Goal: Find specific page/section: Find specific page/section

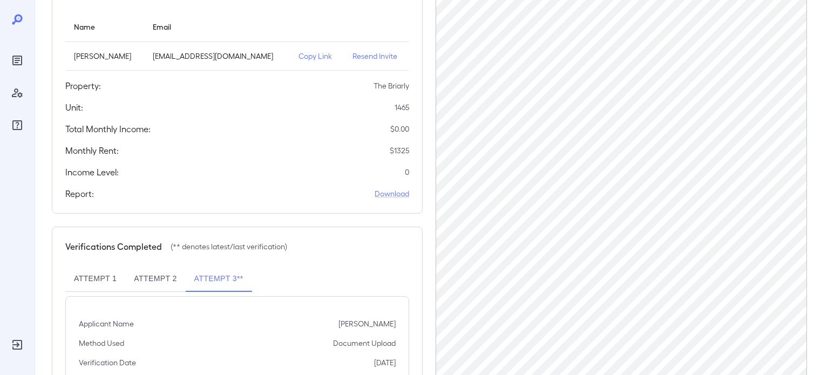
scroll to position [162, 0]
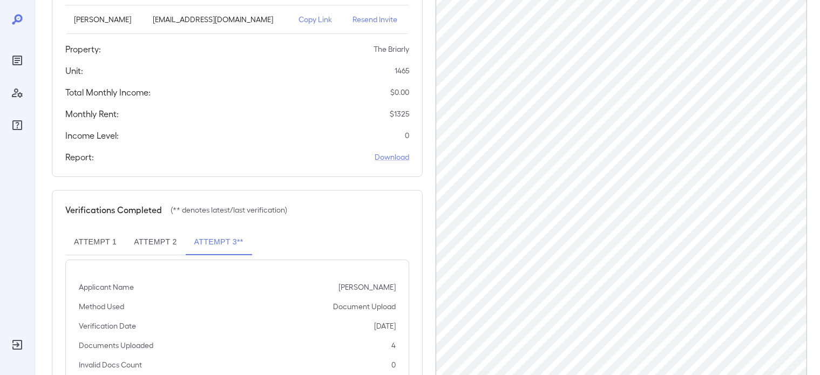
click at [16, 19] on icon at bounding box center [17, 19] width 10 height 10
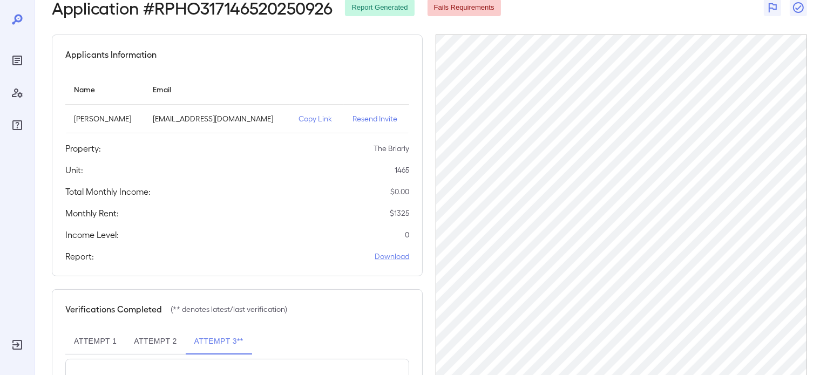
scroll to position [0, 0]
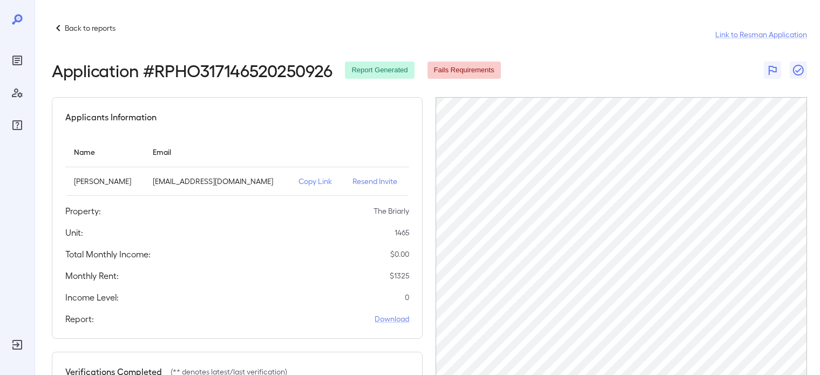
click at [74, 31] on p "Back to reports" at bounding box center [90, 28] width 51 height 11
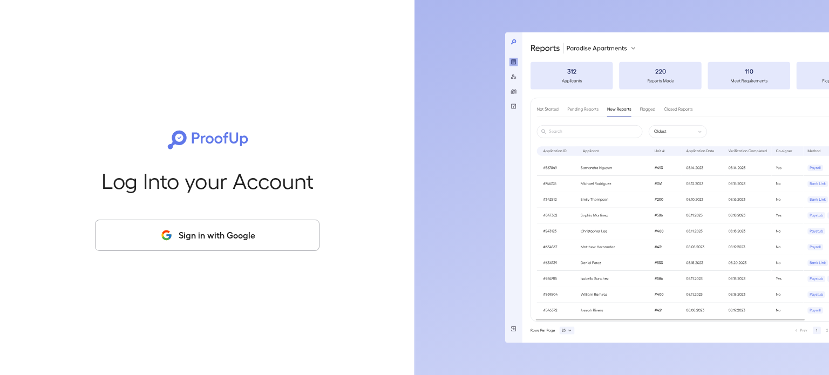
click at [260, 239] on button "Sign in with Google" at bounding box center [207, 235] width 224 height 31
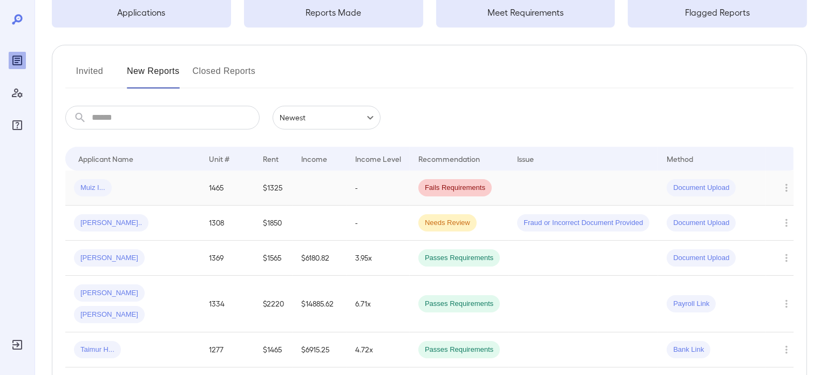
scroll to position [108, 0]
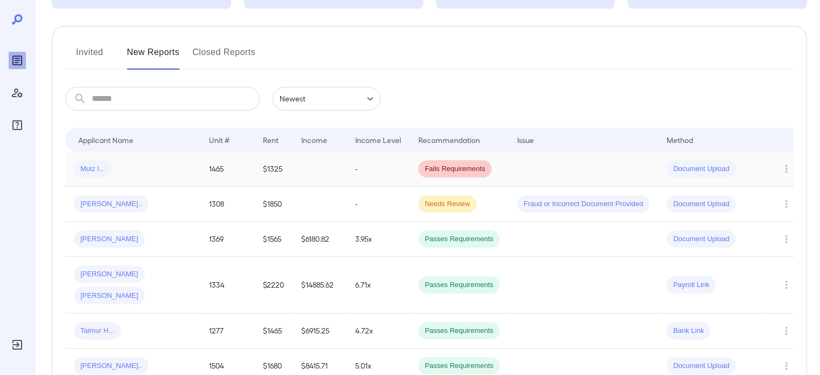
click at [133, 166] on div "Muiz I..." at bounding box center [133, 168] width 118 height 17
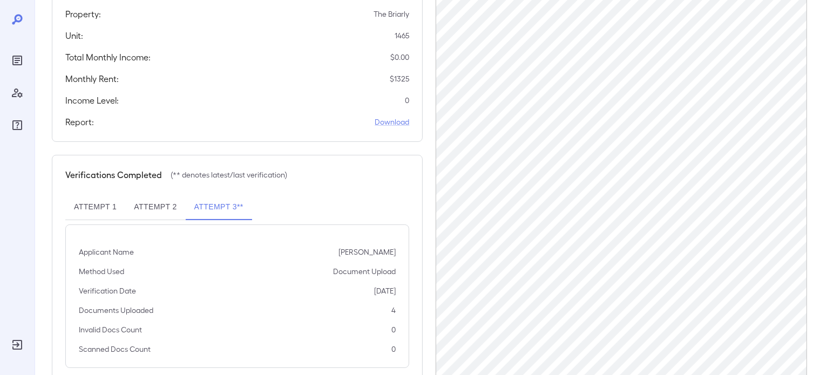
scroll to position [216, 0]
